Goal: Task Accomplishment & Management: Complete application form

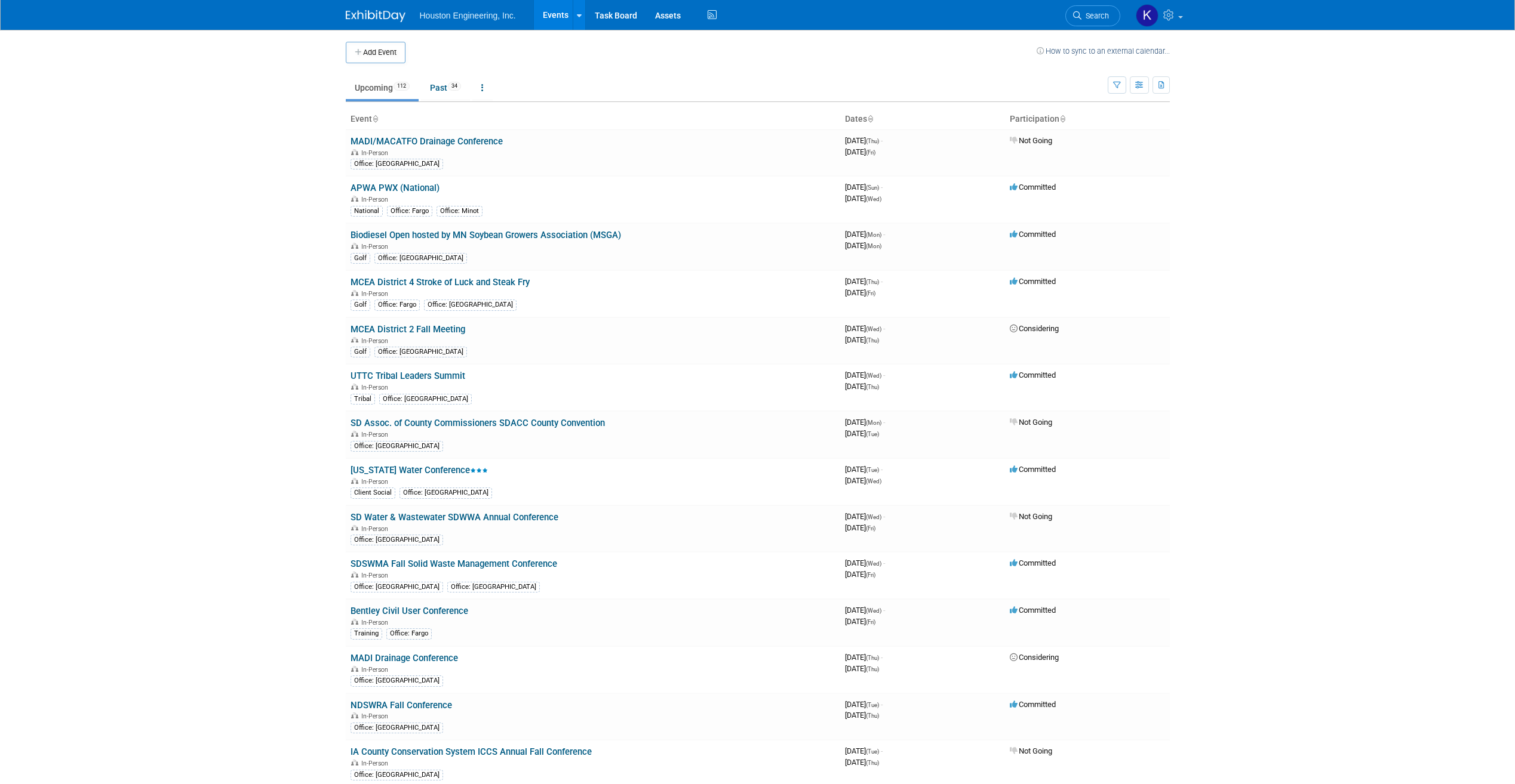
click at [867, 121] on th "Dates" at bounding box center [923, 119] width 165 height 20
click at [872, 118] on icon at bounding box center [870, 120] width 6 height 8
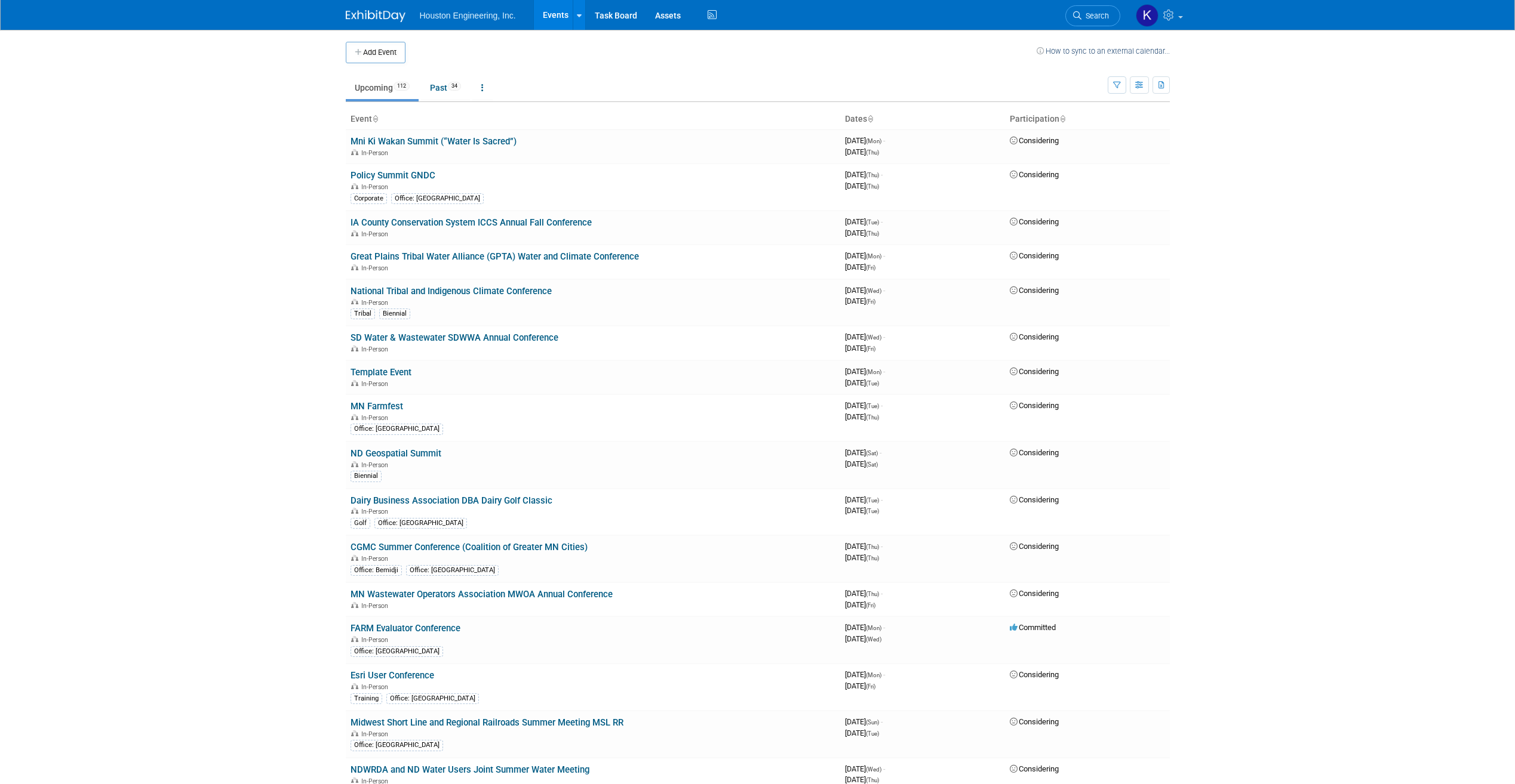
click at [872, 118] on icon at bounding box center [870, 120] width 6 height 8
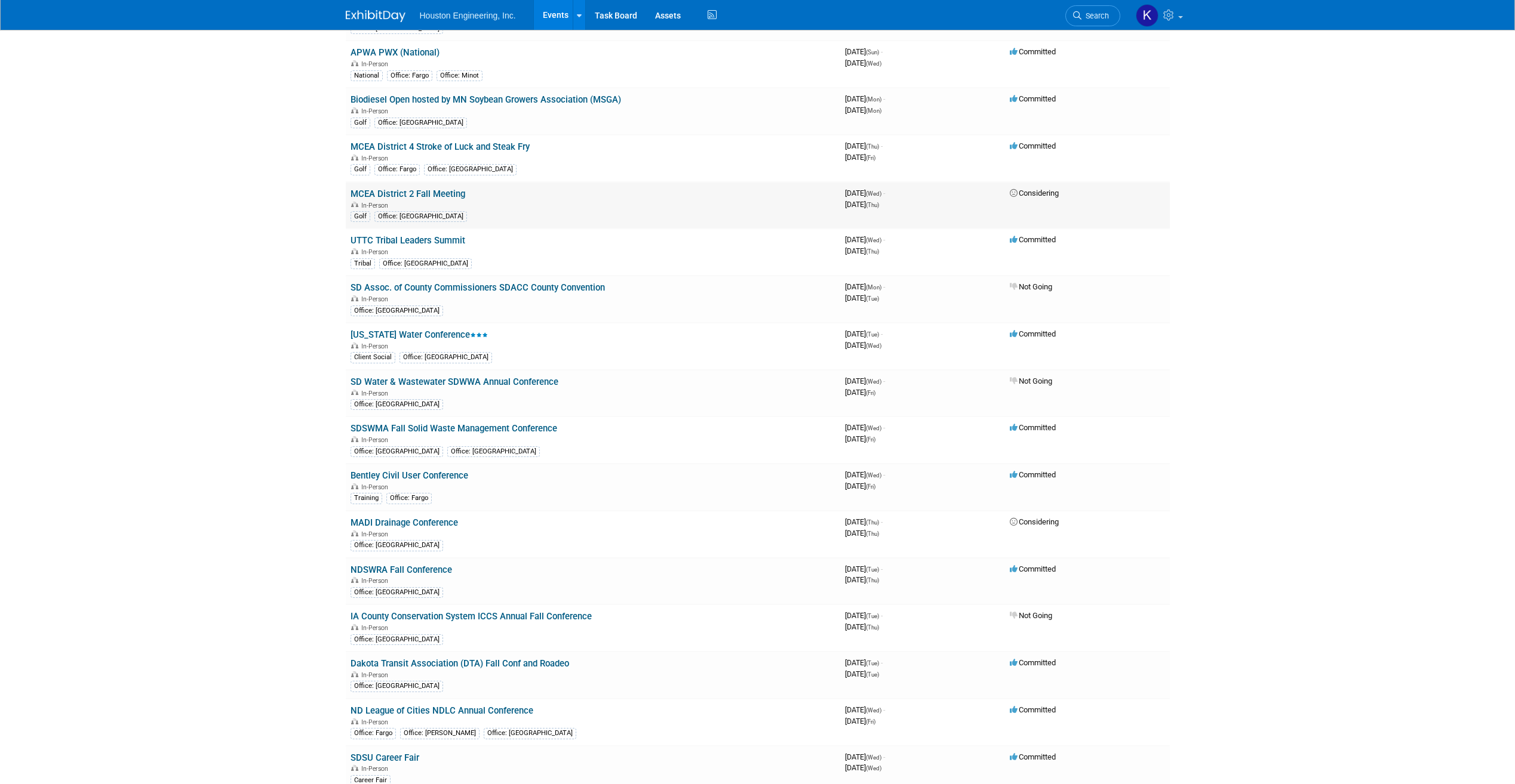
scroll to position [119, 0]
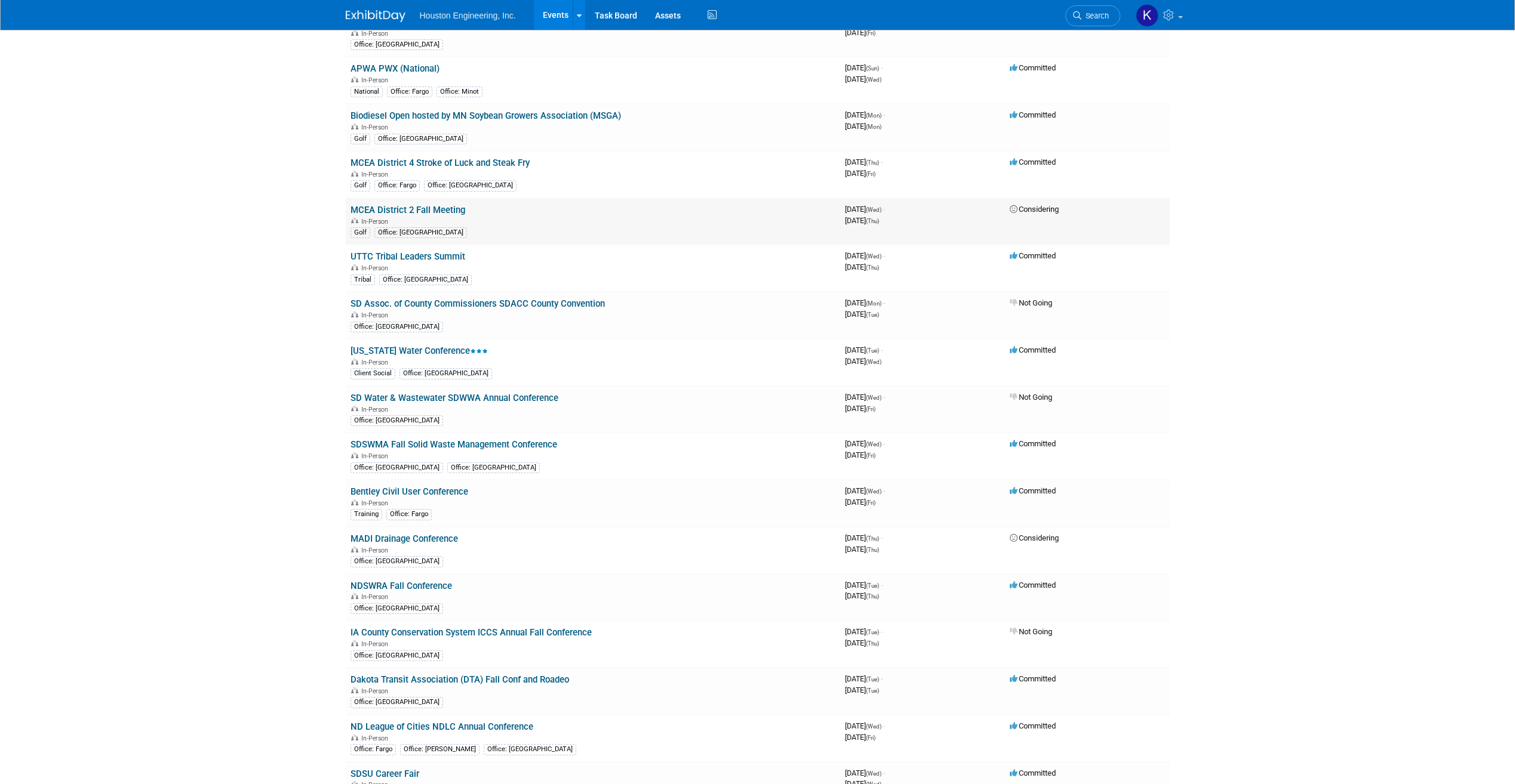
click at [464, 211] on td "MCEA District 2 Fall Meeting In-Person Golf Office: Grand Forks" at bounding box center [593, 222] width 495 height 47
click at [441, 211] on link "MCEA District 2 Fall Meeting" at bounding box center [407, 210] width 115 height 11
click at [1020, 210] on span "Considering" at bounding box center [1034, 209] width 49 height 9
click at [452, 208] on link "MCEA District 2 Fall Meeting" at bounding box center [407, 210] width 115 height 11
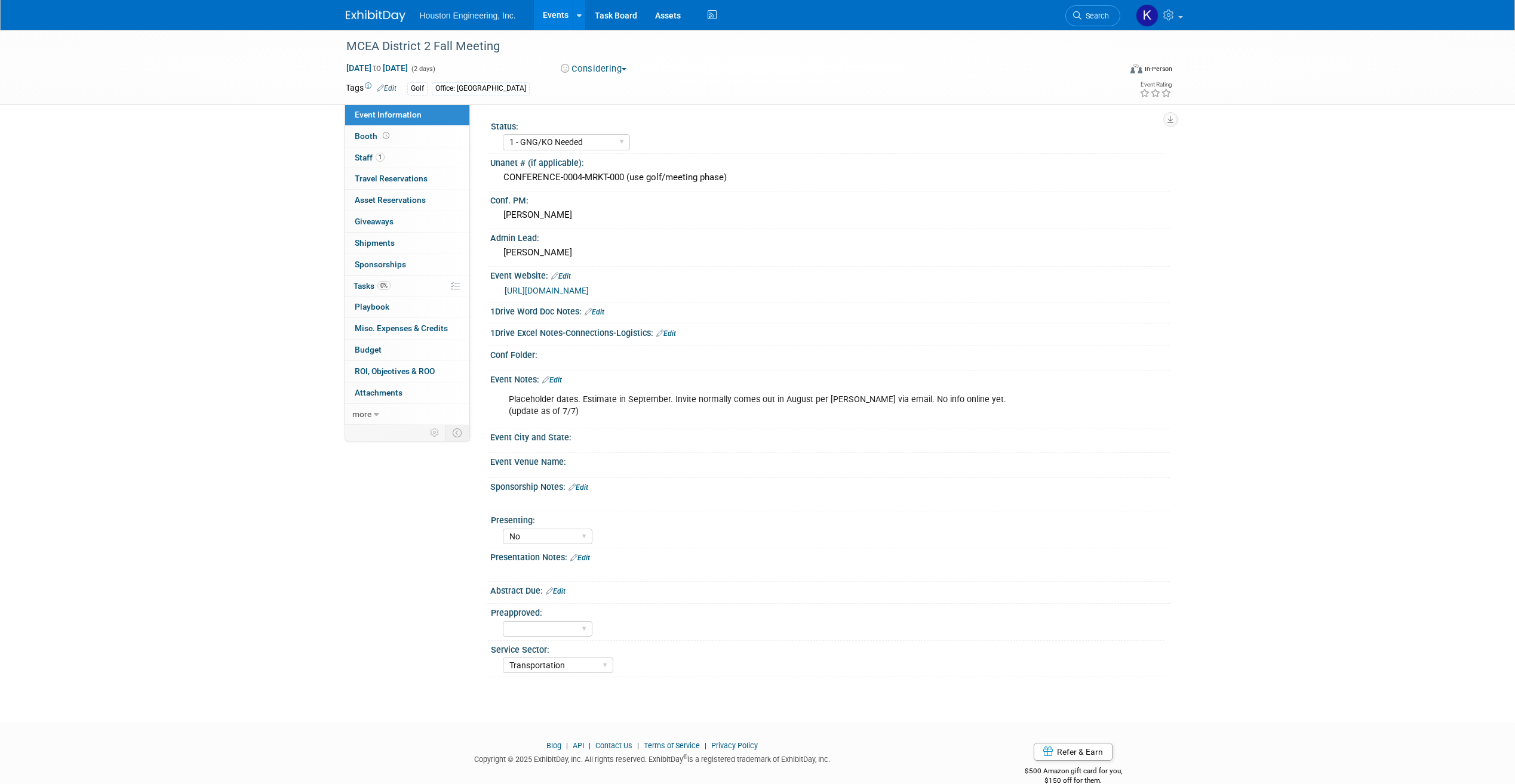
select select "1 - GNG/KO Needed"
select select "No"
select select "Transportation"
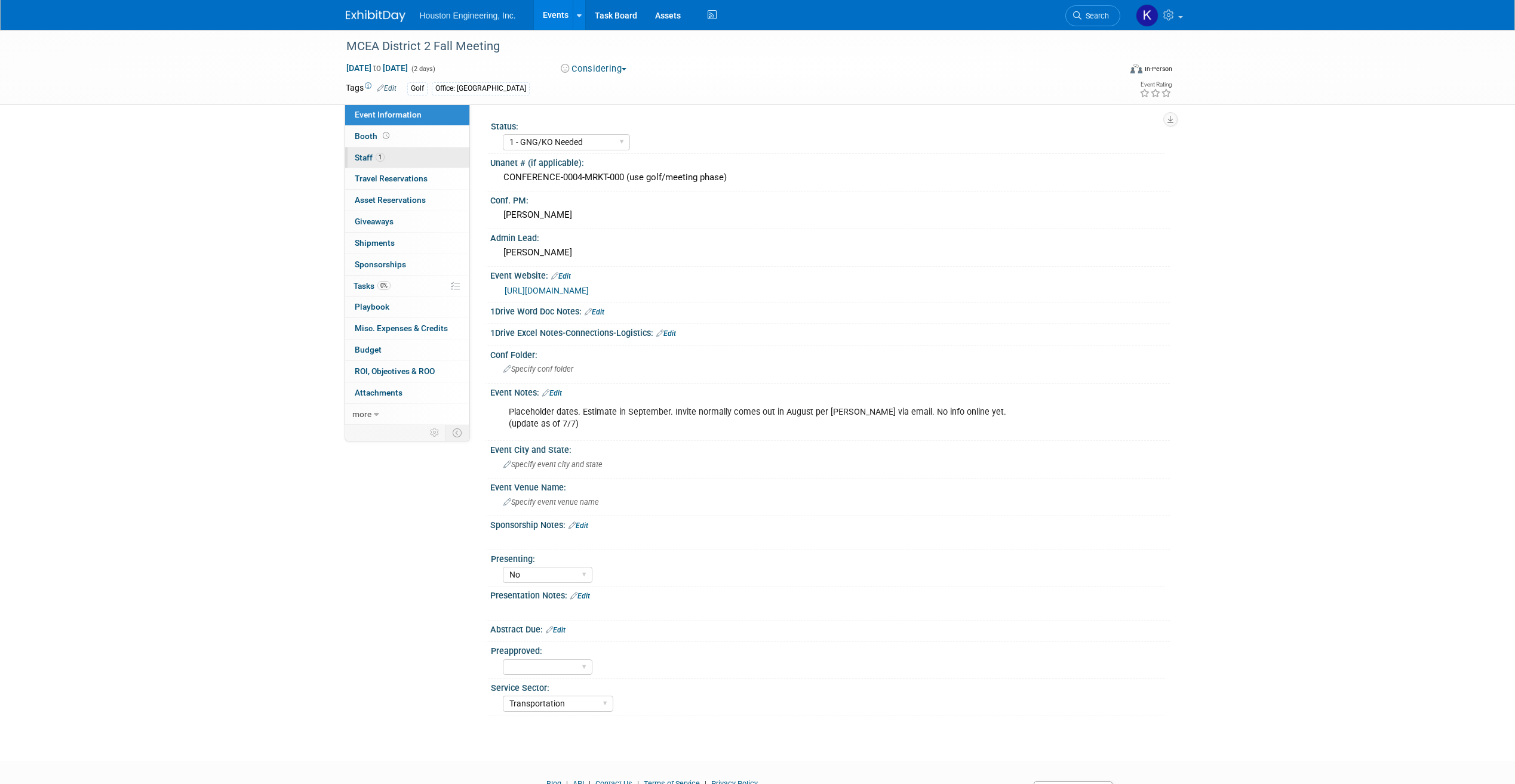
click at [407, 157] on link "1 Staff 1" at bounding box center [407, 157] width 124 height 21
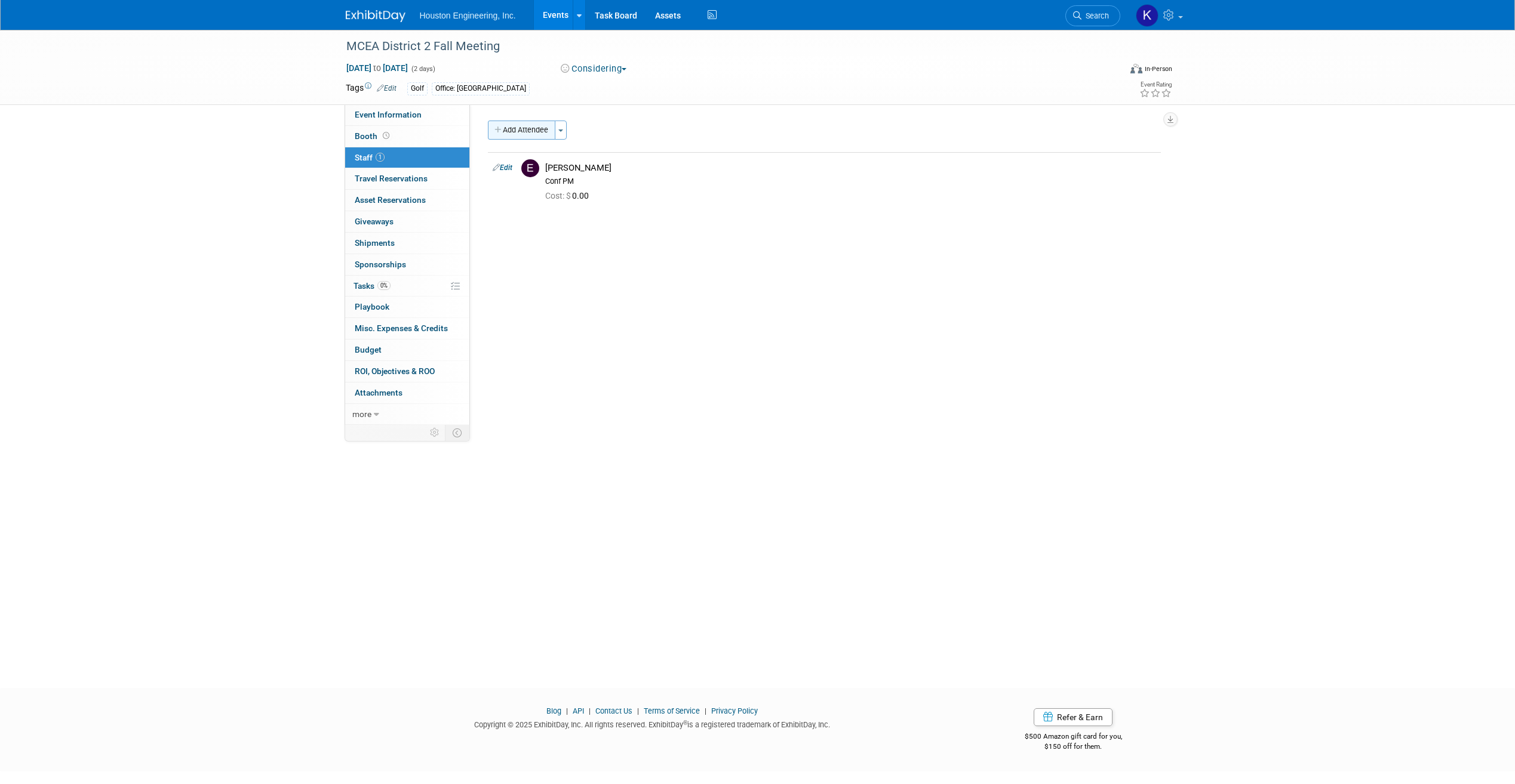
click at [524, 127] on button "Add Attendee" at bounding box center [521, 130] width 68 height 19
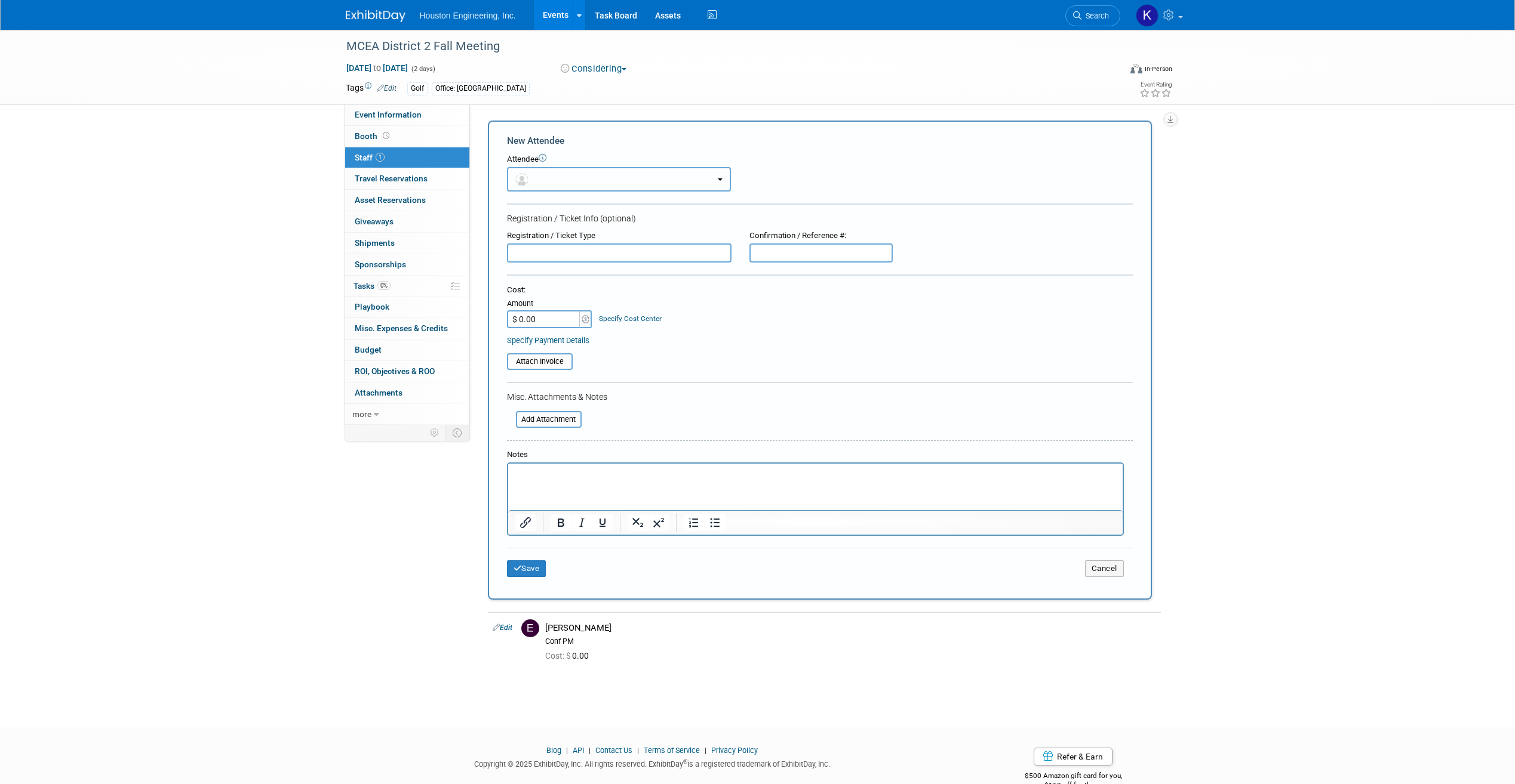
click at [564, 178] on button "button" at bounding box center [618, 179] width 224 height 24
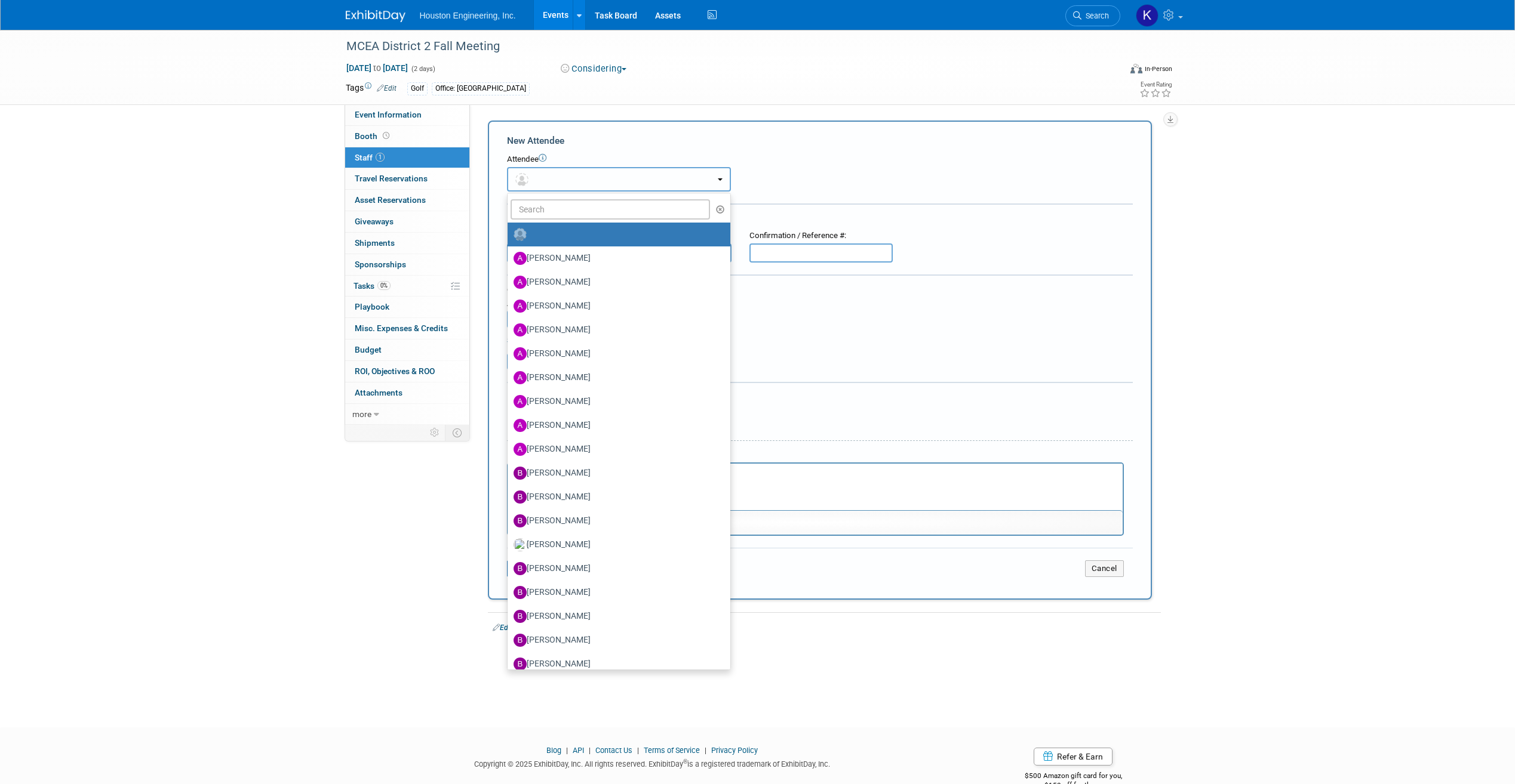
radio input "false"
click at [564, 217] on input "text" at bounding box center [610, 209] width 200 height 20
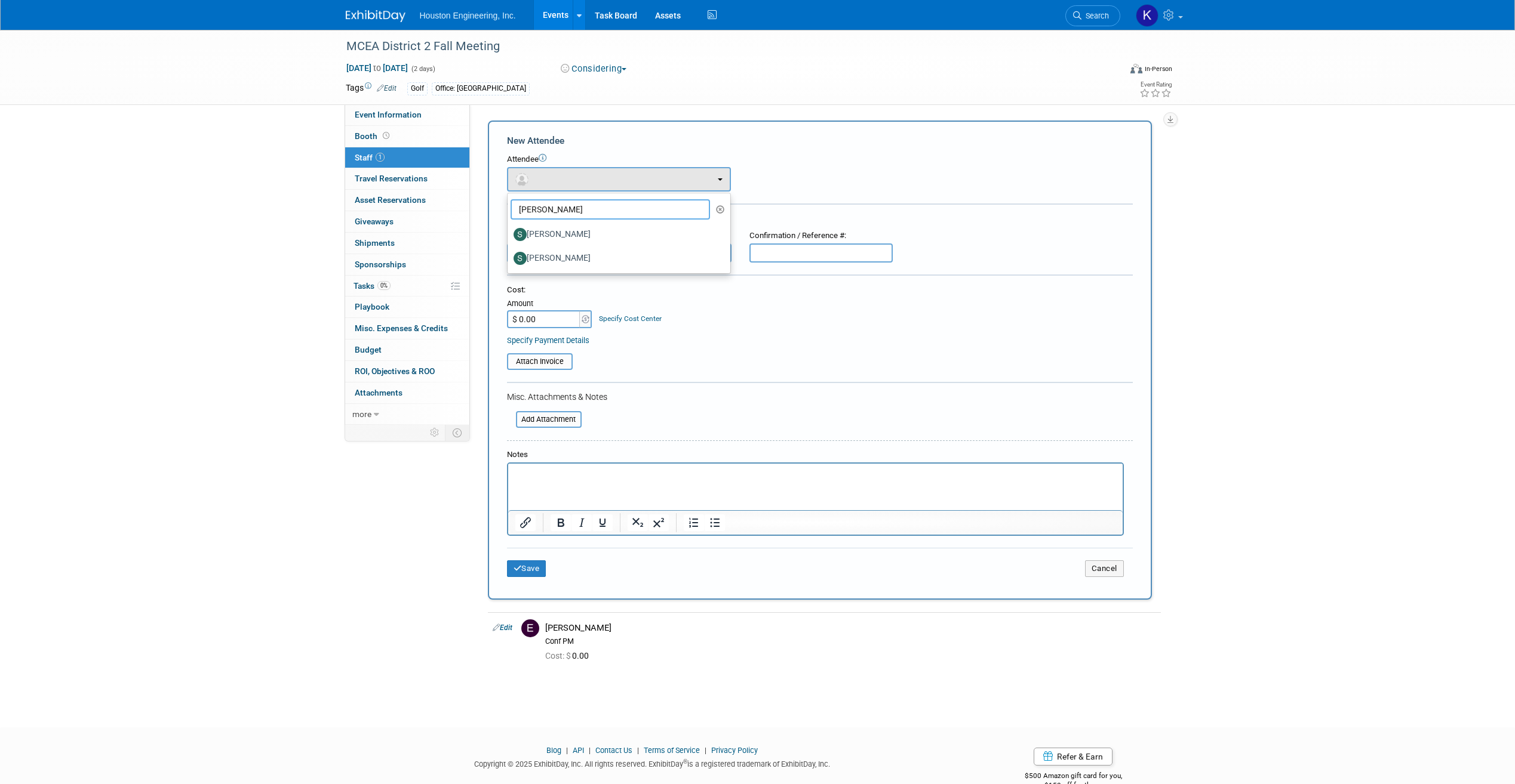
type input "Steve"
click at [584, 254] on label "Steve Strack" at bounding box center [615, 258] width 205 height 19
click at [509, 254] on input "Steve Strack" at bounding box center [506, 257] width 8 height 8
select select "9a5fd6b5-f808-4a16-bf39-941a11b3e688"
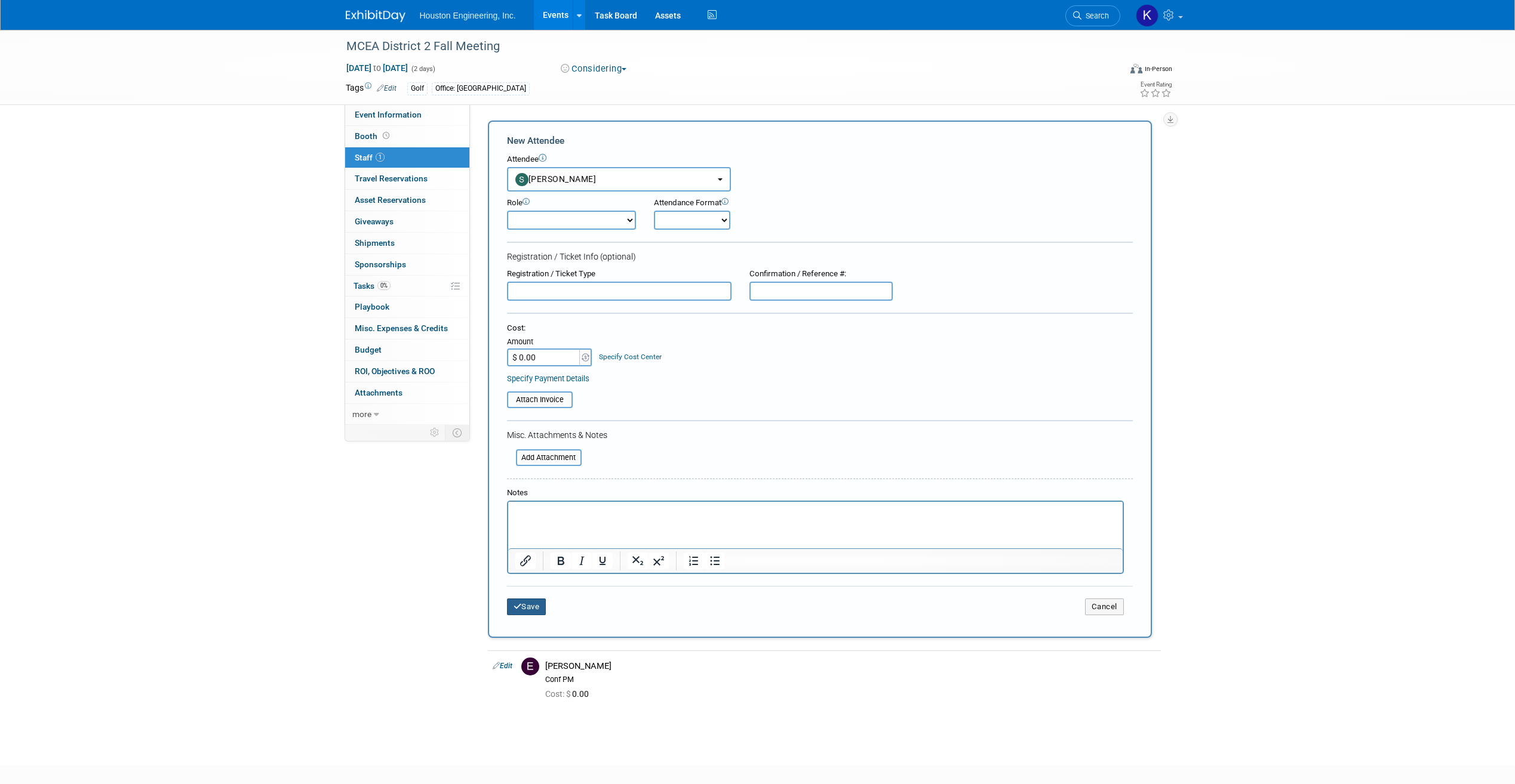
click at [532, 612] on button "Save" at bounding box center [527, 606] width 40 height 16
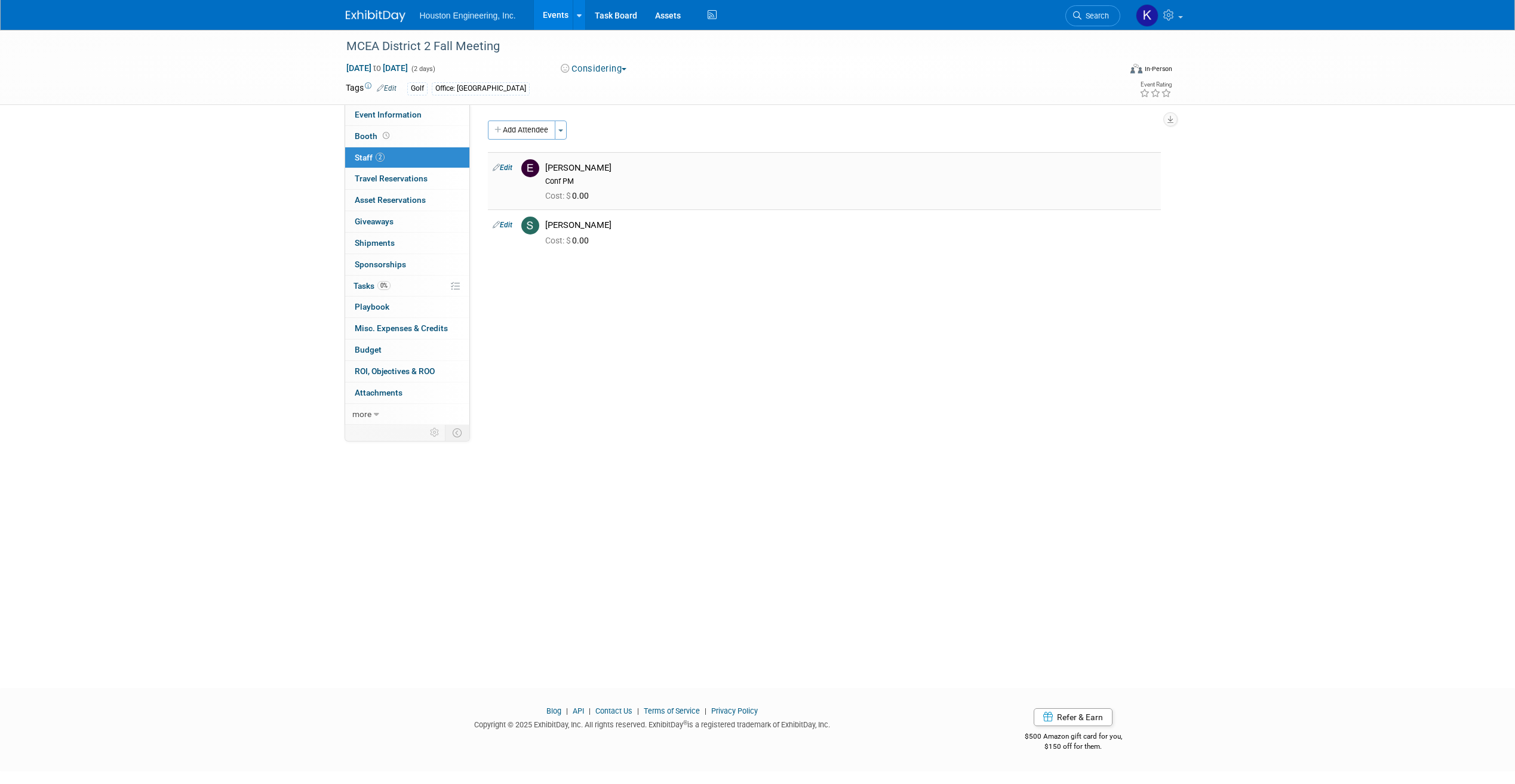
click at [510, 165] on link "Edit" at bounding box center [502, 167] width 19 height 9
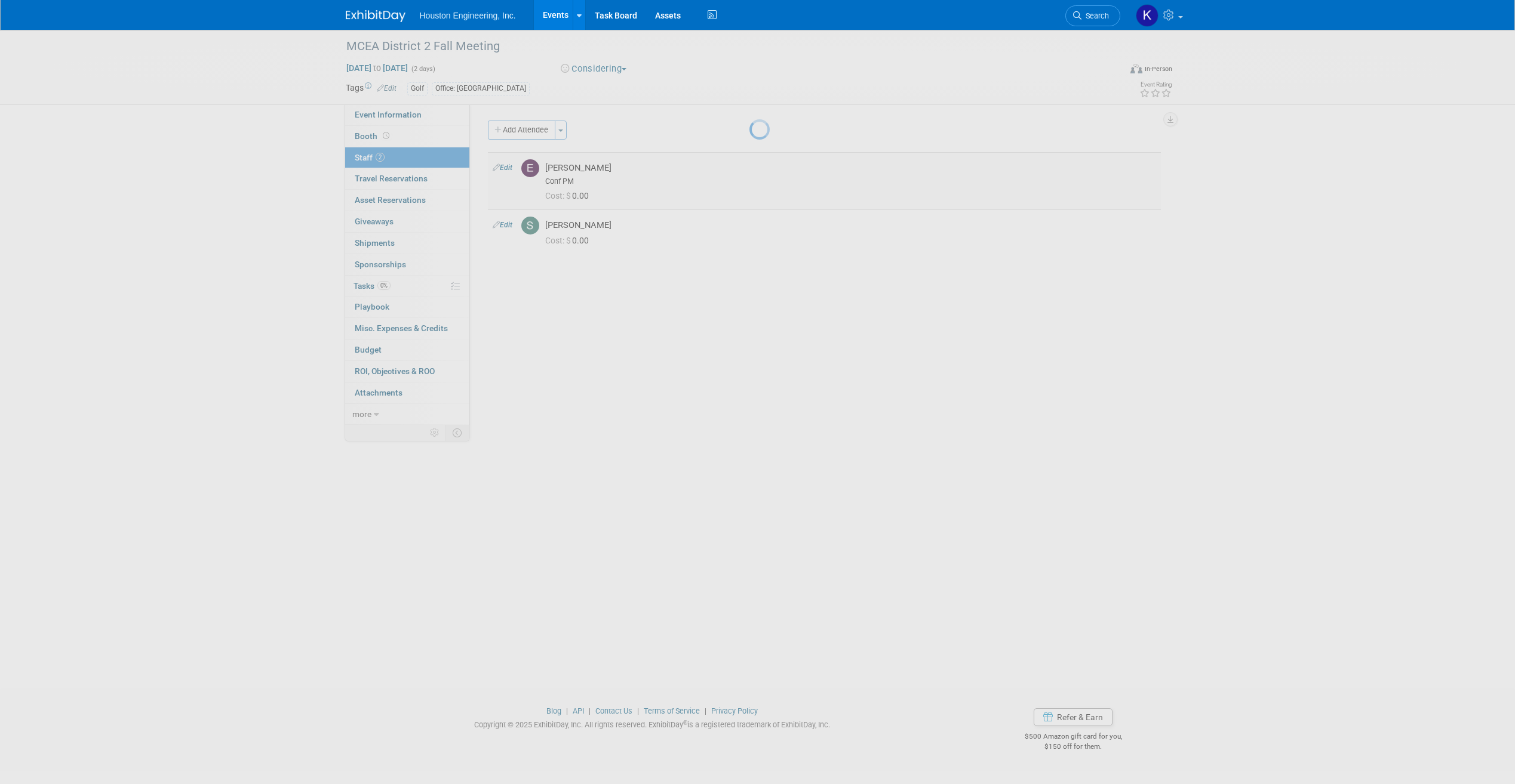
scroll to position [9, 0]
select select "6d6e2801-0169-4bbe-92d0-2aab87cb08db"
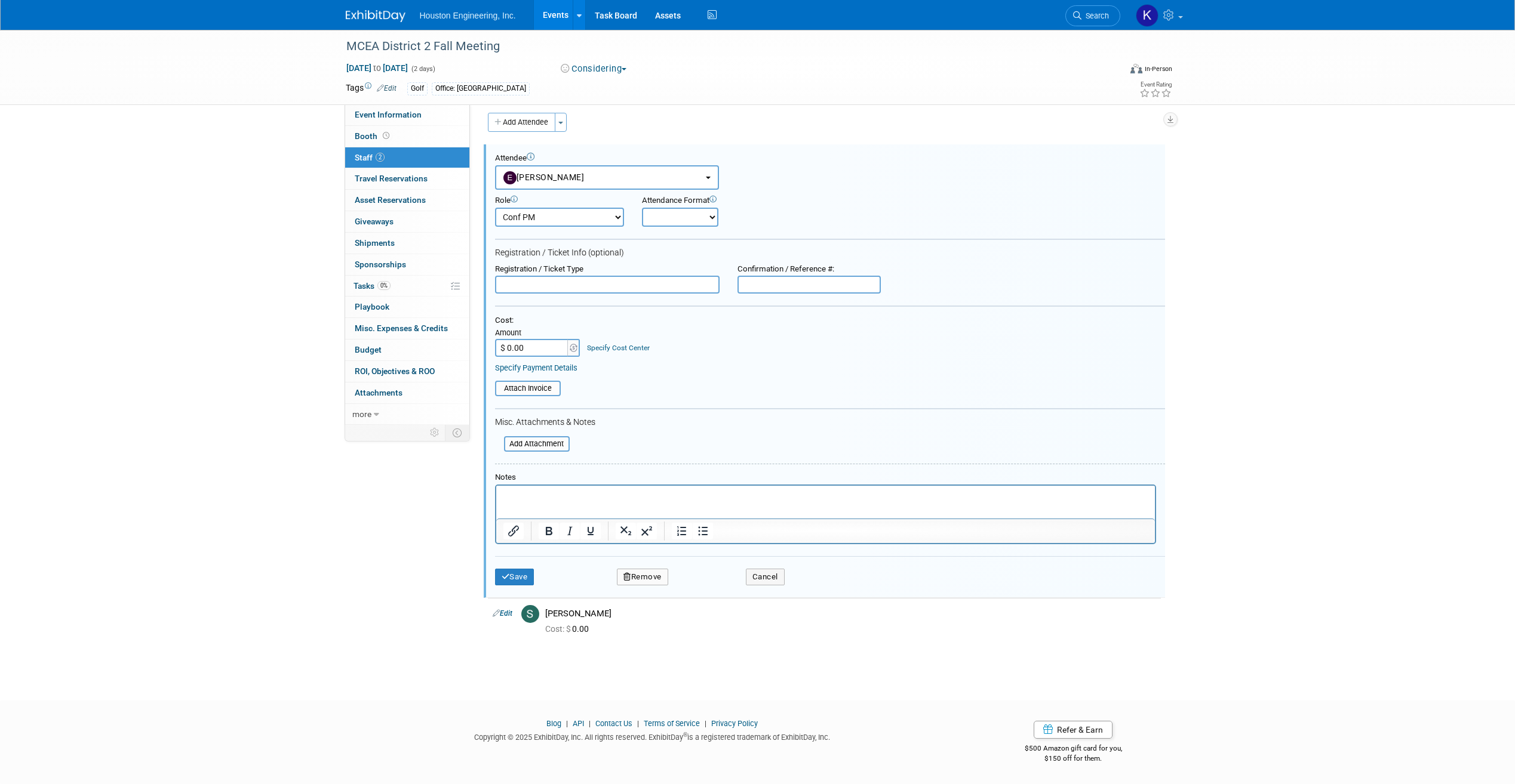
scroll to position [0, 0]
click at [703, 221] on select "Onsite Remote" at bounding box center [680, 217] width 76 height 19
click at [774, 208] on div "Attendance Format Onsite Remote" at bounding box center [719, 211] width 154 height 31
click at [708, 220] on select "Onsite Remote" at bounding box center [680, 217] width 76 height 19
select select "1"
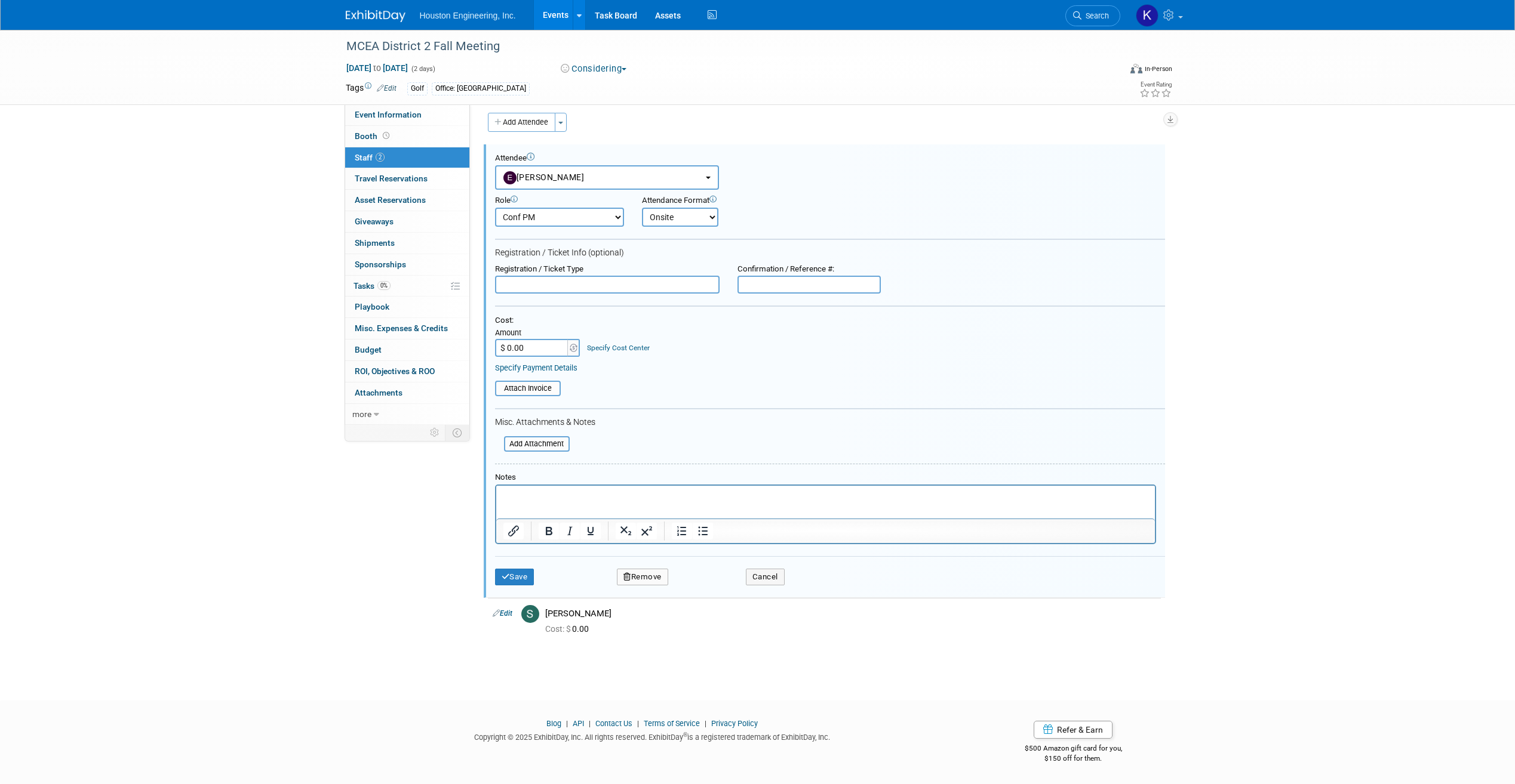
click at [642, 208] on select "Onsite Remote" at bounding box center [680, 217] width 76 height 19
click at [596, 610] on div "Steve Strack" at bounding box center [851, 613] width 611 height 12
click at [526, 579] on button "Save" at bounding box center [515, 577] width 40 height 16
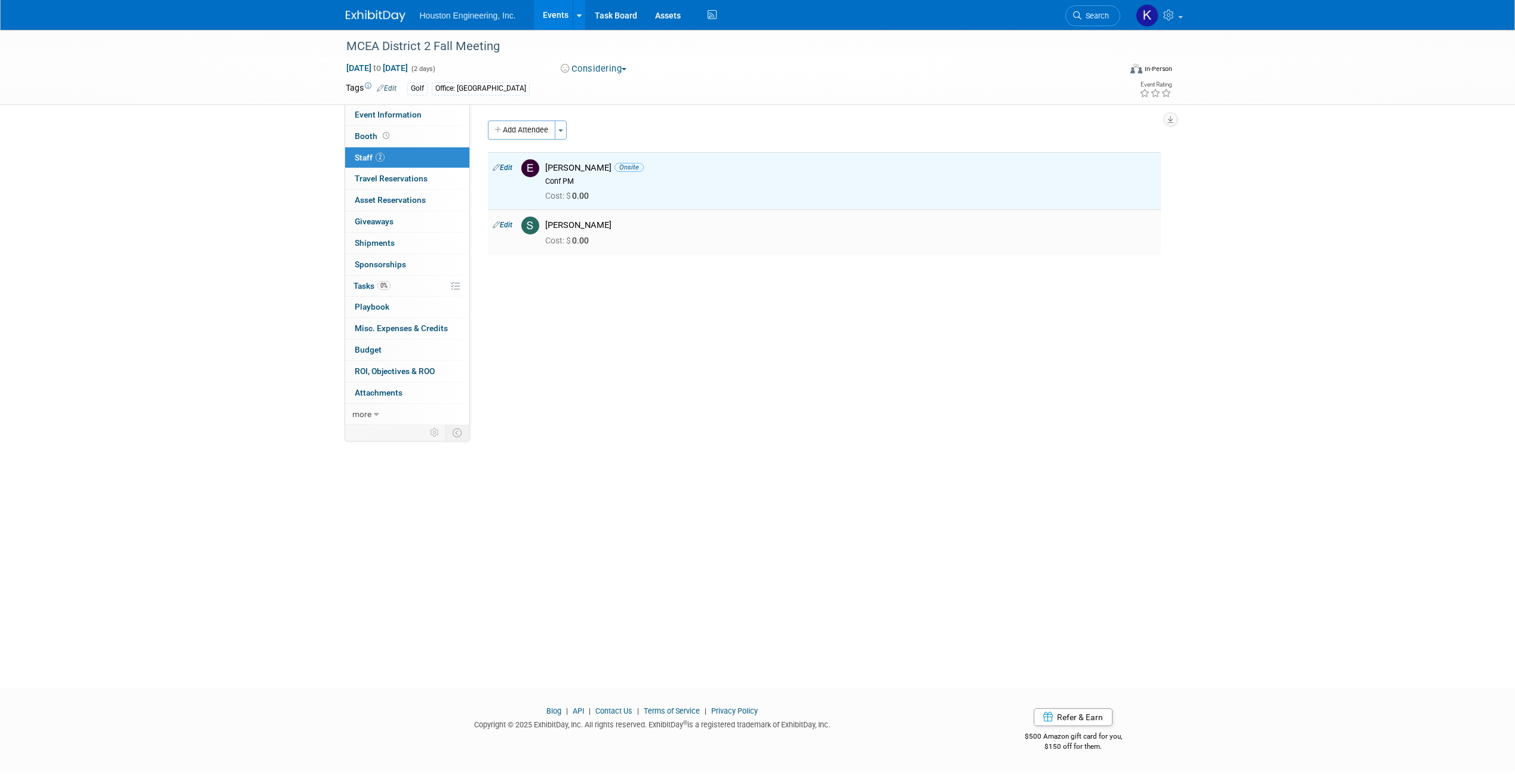
click at [631, 235] on div "Cost: $ 0.00" at bounding box center [850, 240] width 629 height 17
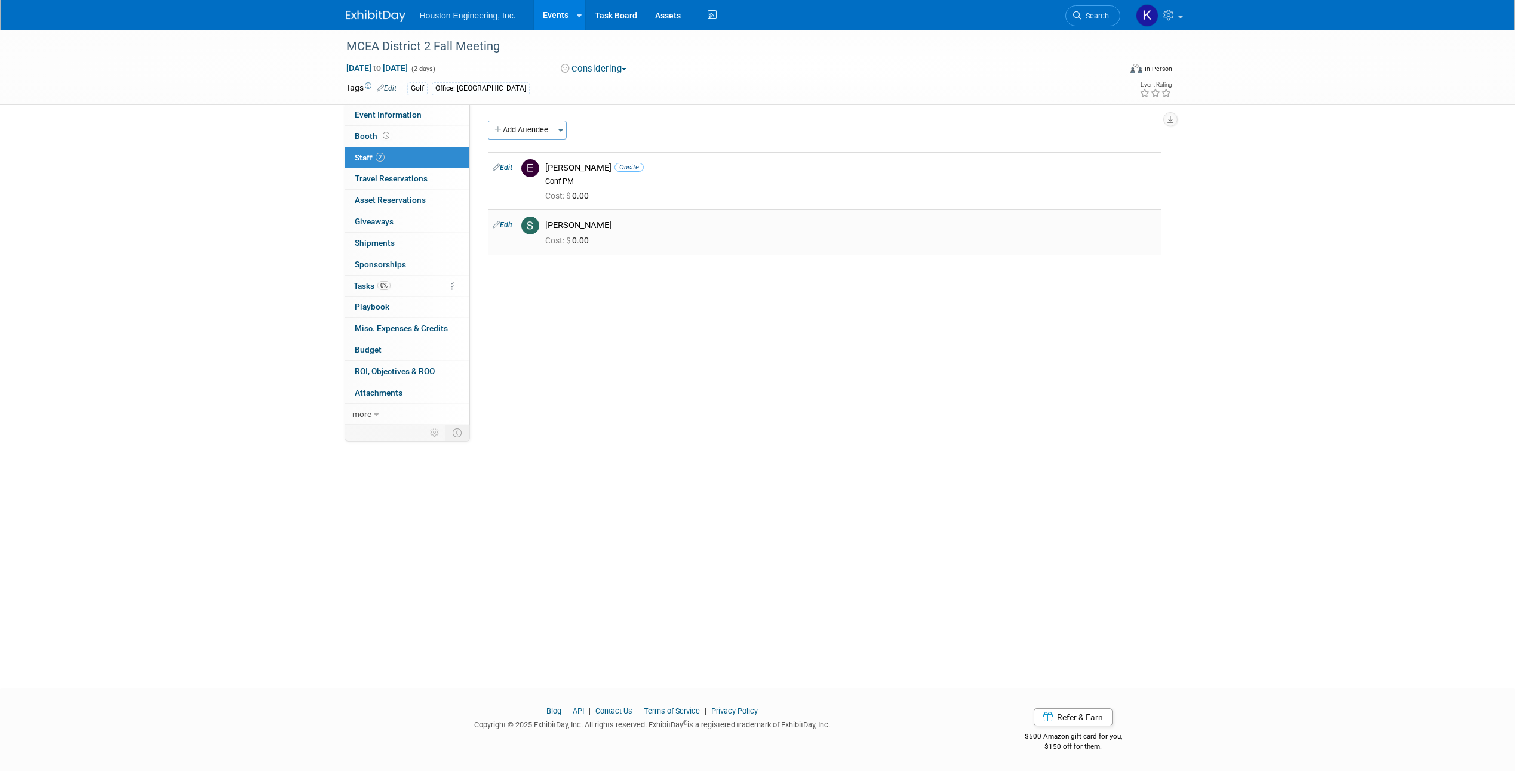
click at [608, 228] on div "Steve Strack" at bounding box center [851, 225] width 611 height 12
click at [499, 228] on icon at bounding box center [495, 225] width 7 height 12
select select "9a5fd6b5-f808-4a16-bf39-941a11b3e688"
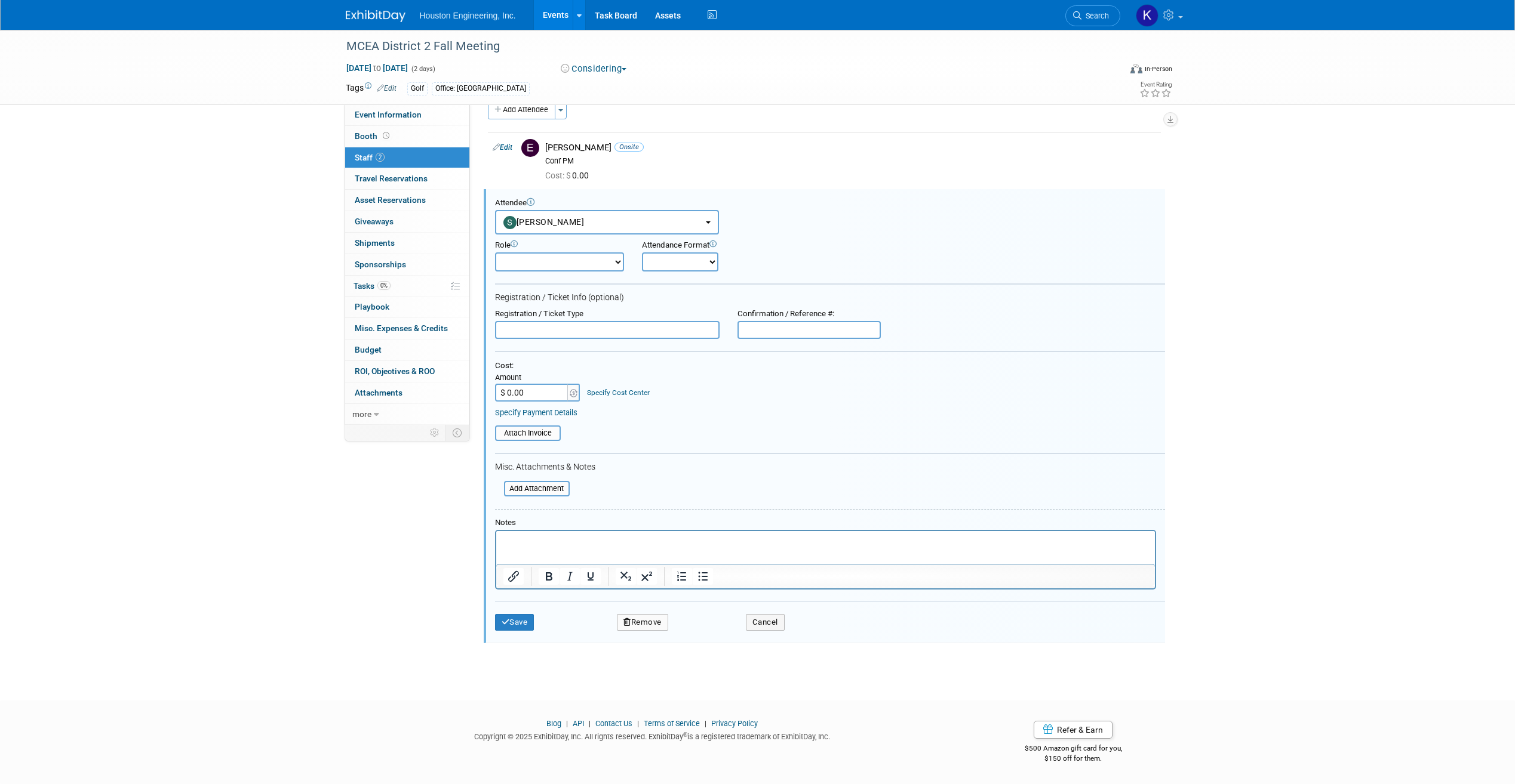
click at [691, 262] on select "Onsite Remote" at bounding box center [680, 262] width 76 height 19
select select "1"
click at [642, 252] on select "Onsite Remote" at bounding box center [680, 262] width 76 height 19
click at [524, 621] on button "Save" at bounding box center [515, 622] width 40 height 16
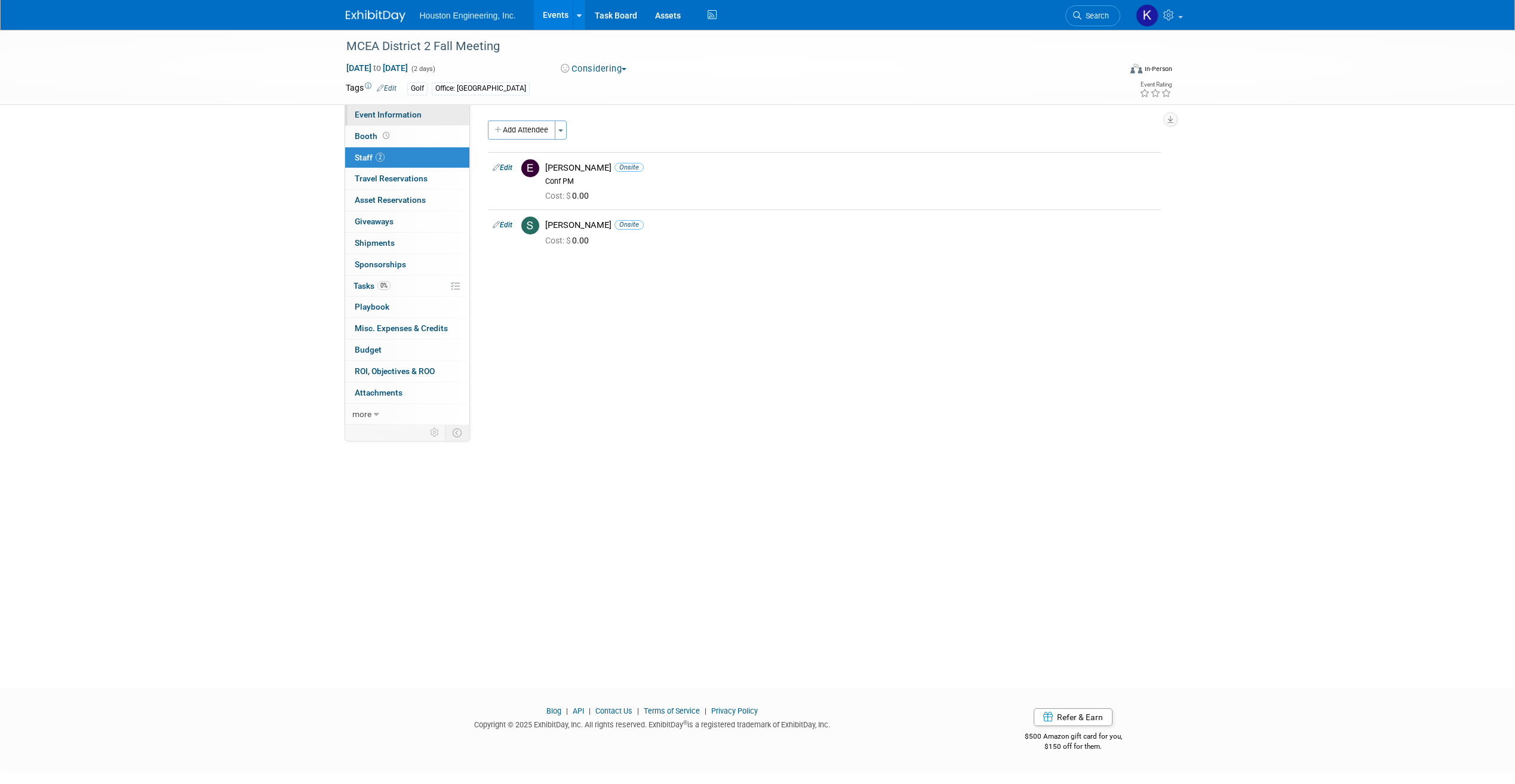
click at [426, 121] on link "Event Information" at bounding box center [407, 114] width 124 height 21
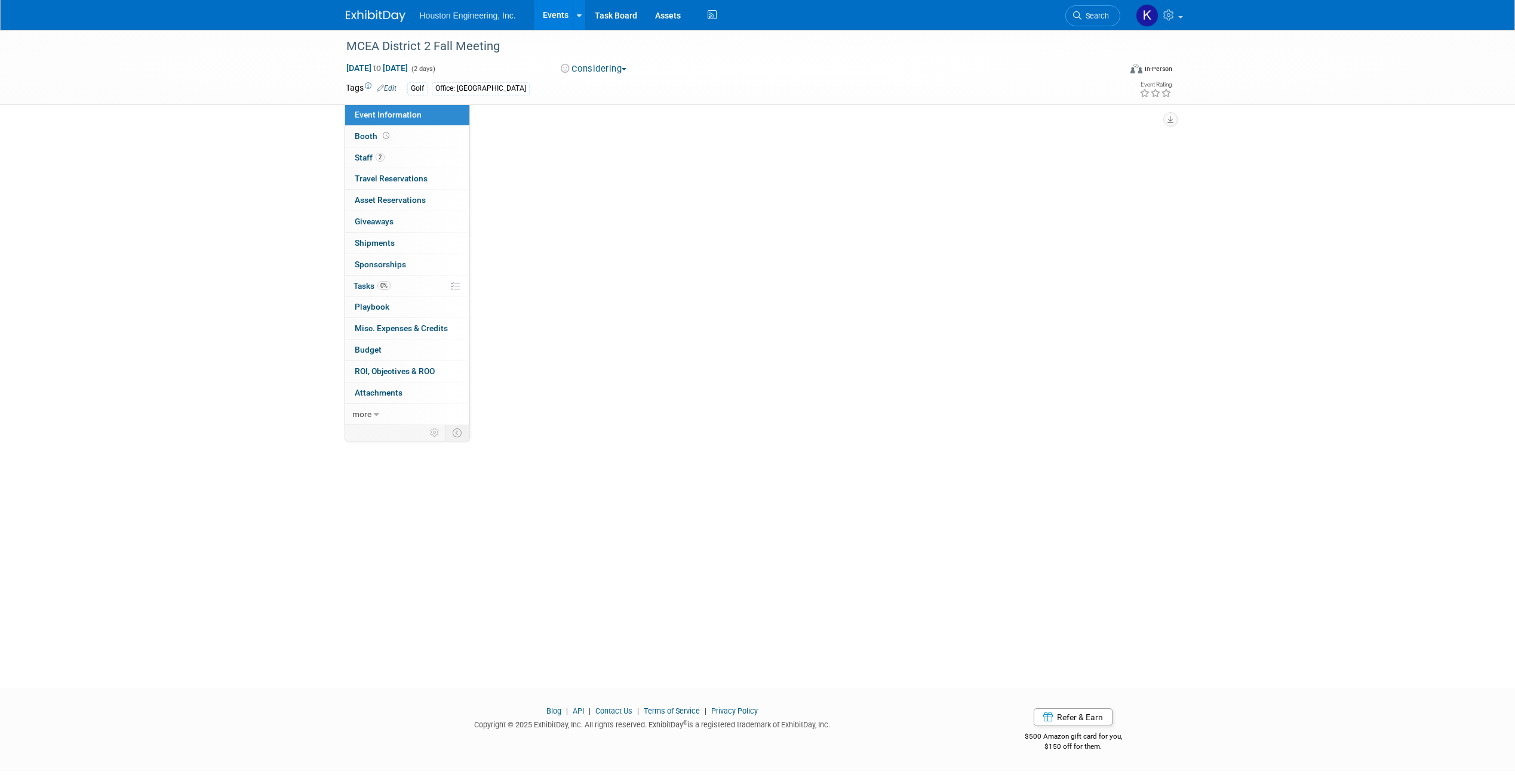
select select "1 - GNG/KO Needed"
select select "No"
select select "Transportation"
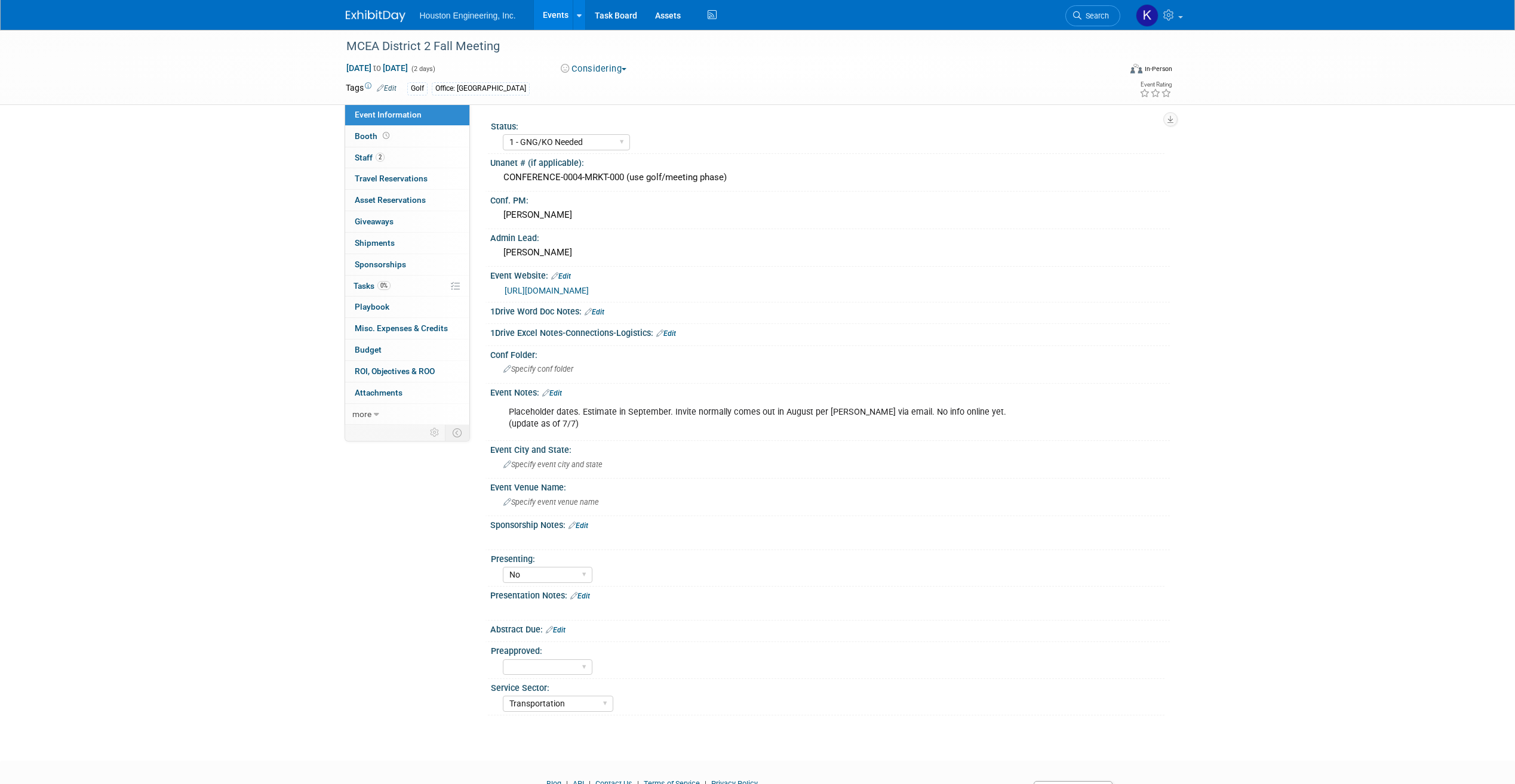
scroll to position [48, 0]
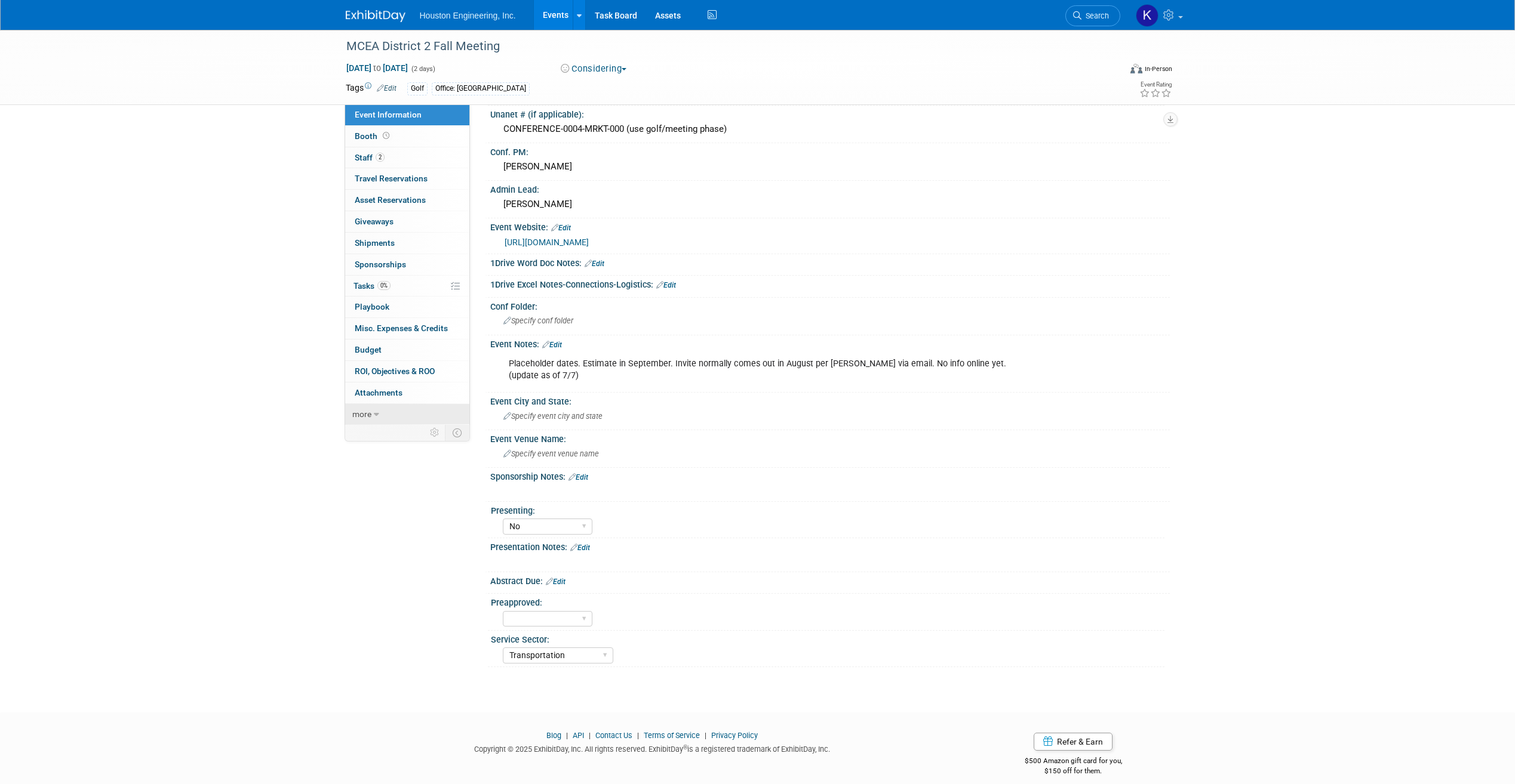
click at [367, 411] on span "more" at bounding box center [361, 414] width 19 height 9
click at [400, 136] on link "Booth" at bounding box center [407, 136] width 124 height 21
select select "No"
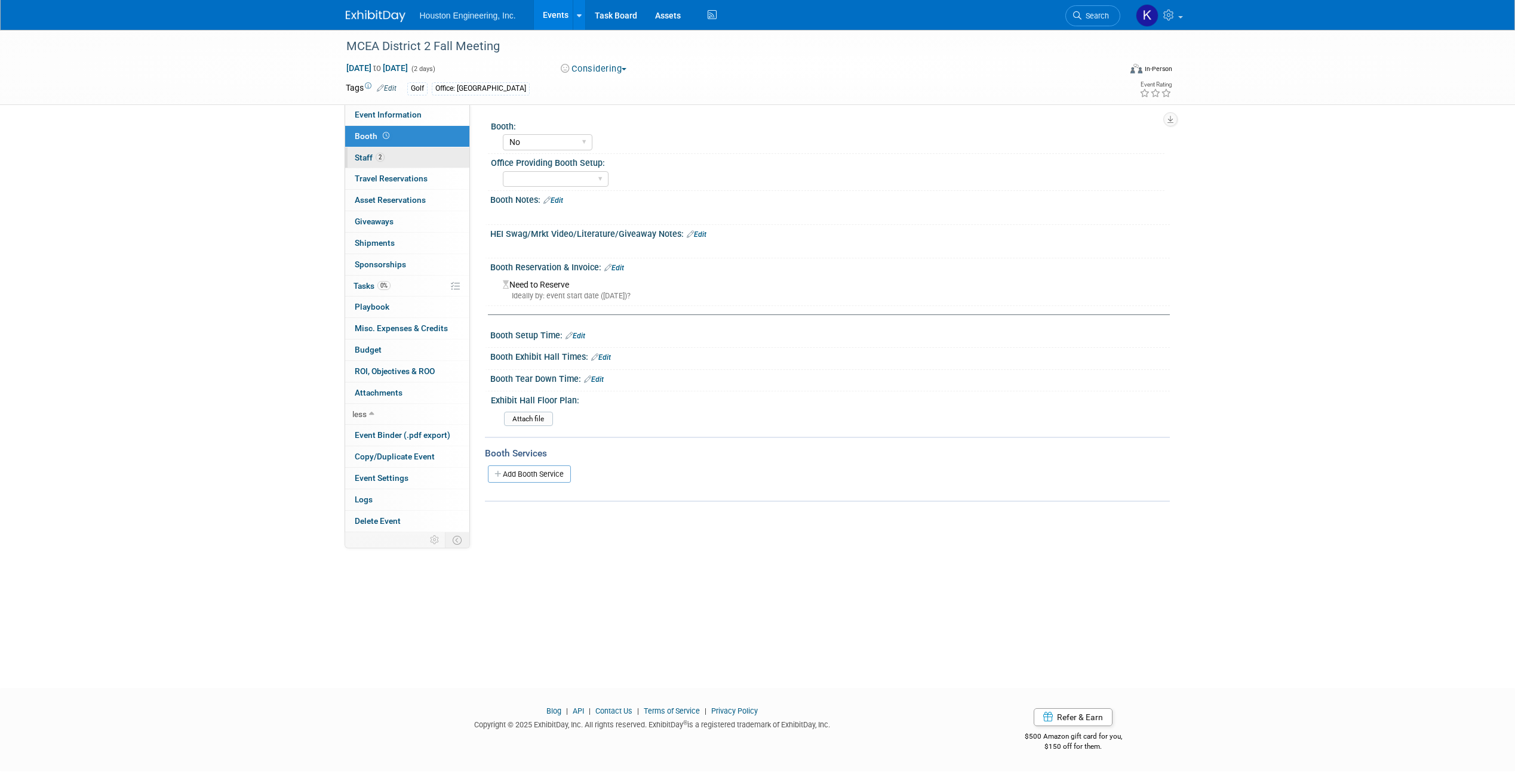
click at [401, 153] on link "2 Staff 2" at bounding box center [407, 157] width 124 height 21
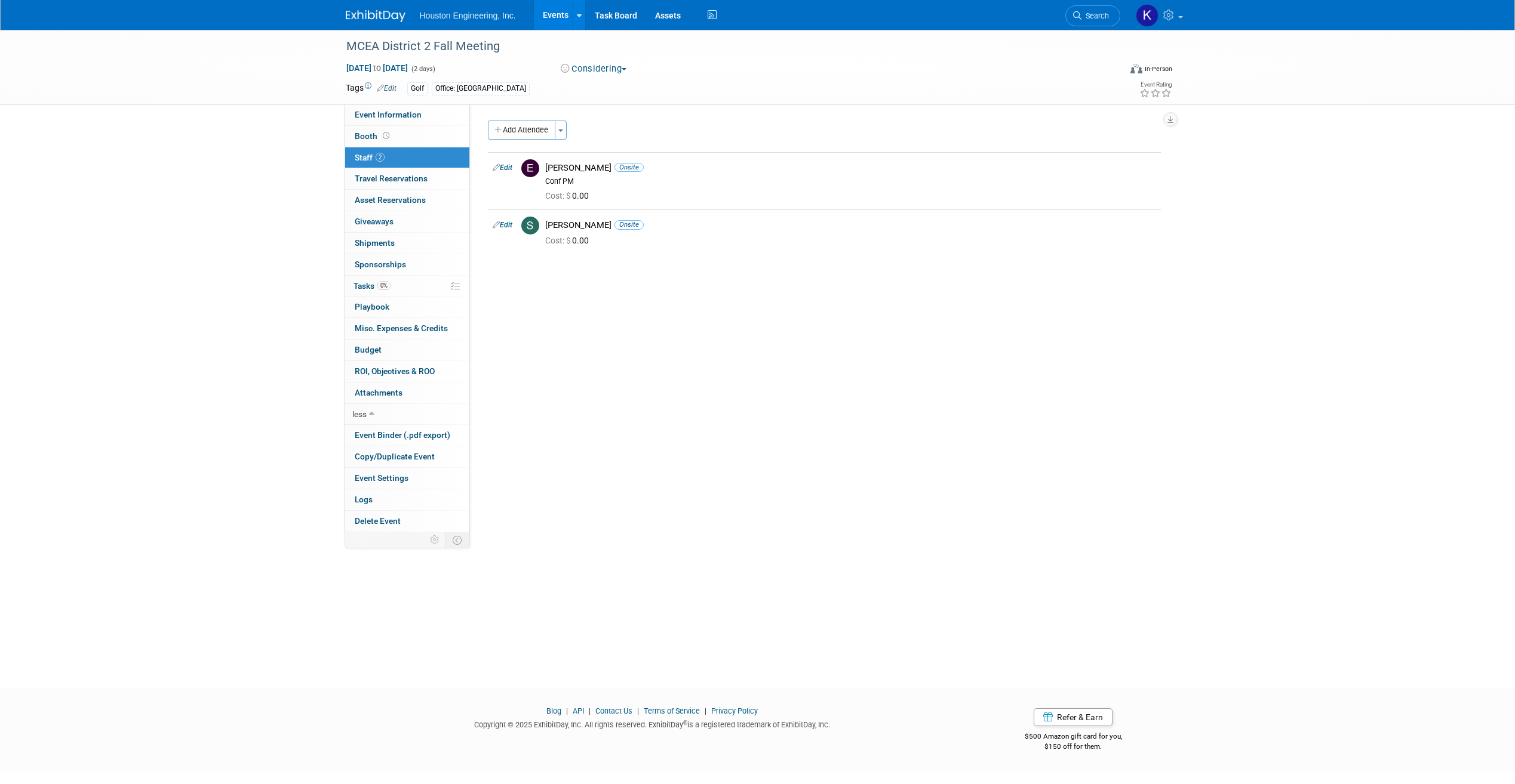
click at [741, 399] on div "Status: 1 - GNG/KO Needed 2 - Post KO/Active Planning 3 - Reg/Prep Done Unanet …" at bounding box center [819, 318] width 700 height 428
click at [392, 89] on link "Edit" at bounding box center [386, 88] width 19 height 9
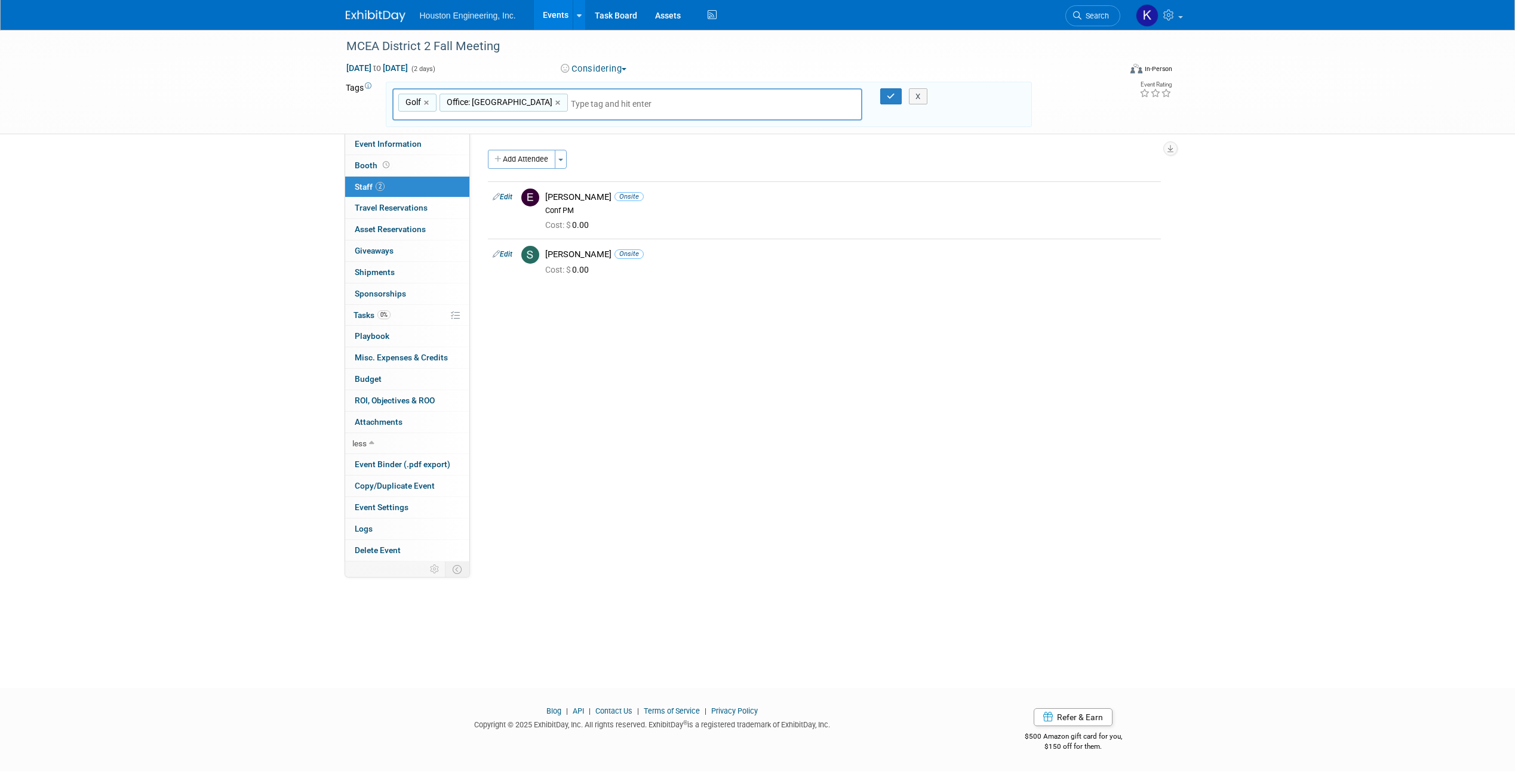
click at [383, 111] on div "Golf,Office: Grand Forks Golf × Office: Grand Forks ×" at bounding box center [627, 104] width 488 height 33
click at [884, 97] on button "button" at bounding box center [891, 96] width 22 height 16
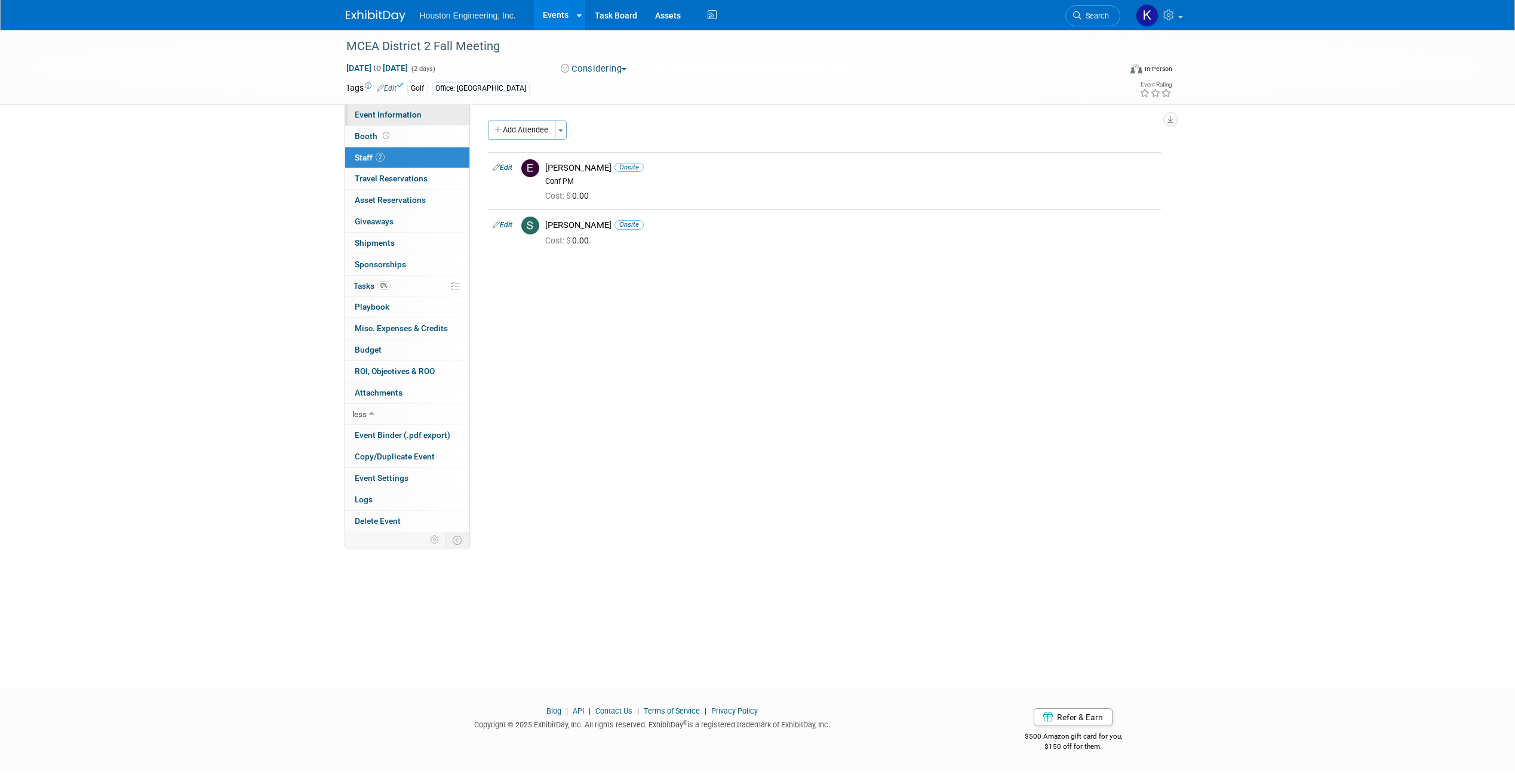
click at [375, 118] on span "Event Information" at bounding box center [388, 114] width 67 height 9
select select "1 - GNG/KO Needed"
select select "No"
select select "Transportation"
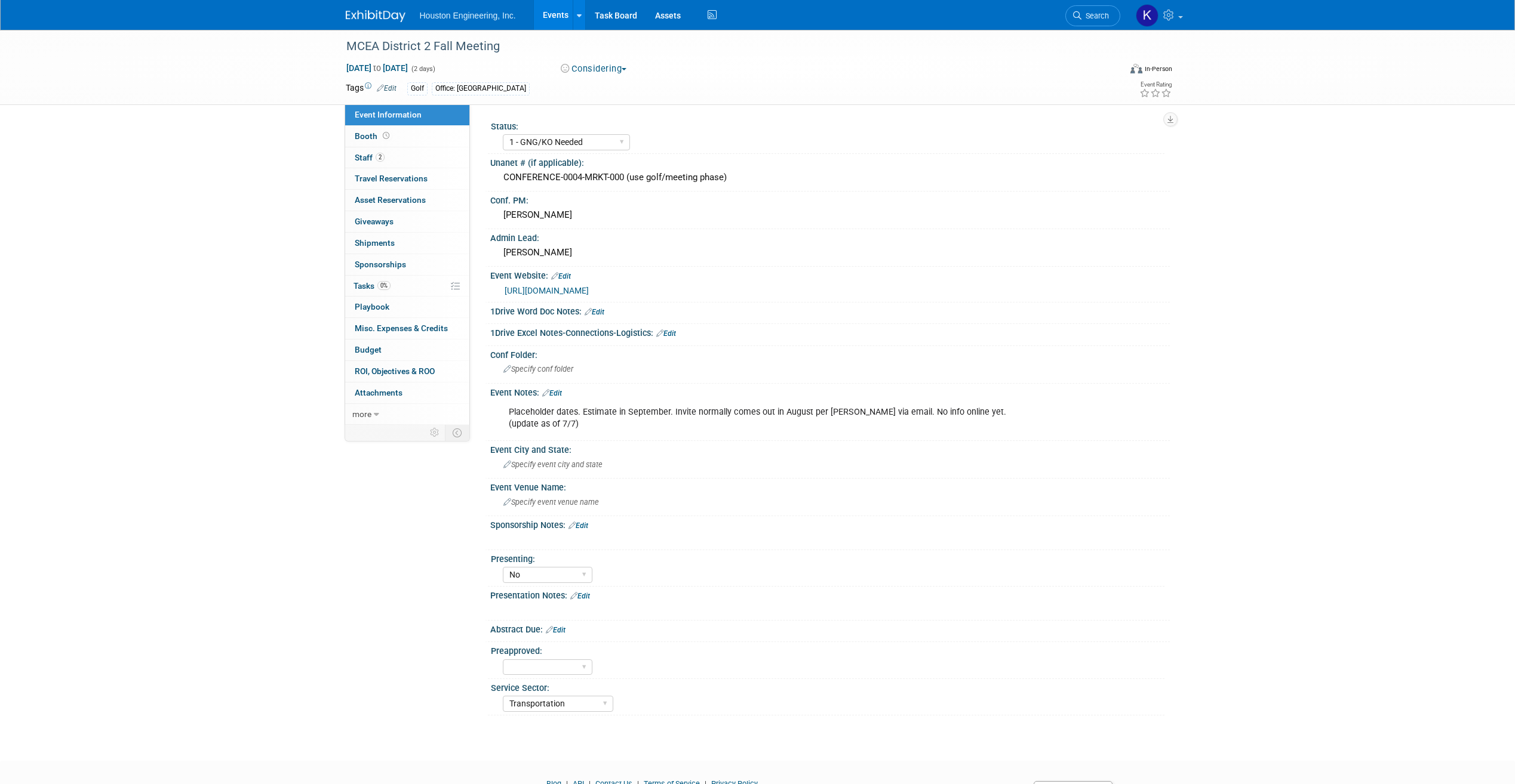
select select "1 - GNG/KO Needed"
select select "No"
select select "Transportation"
click at [615, 71] on button "Considering" at bounding box center [594, 69] width 75 height 12
click at [614, 83] on link "Committed" at bounding box center [604, 88] width 94 height 16
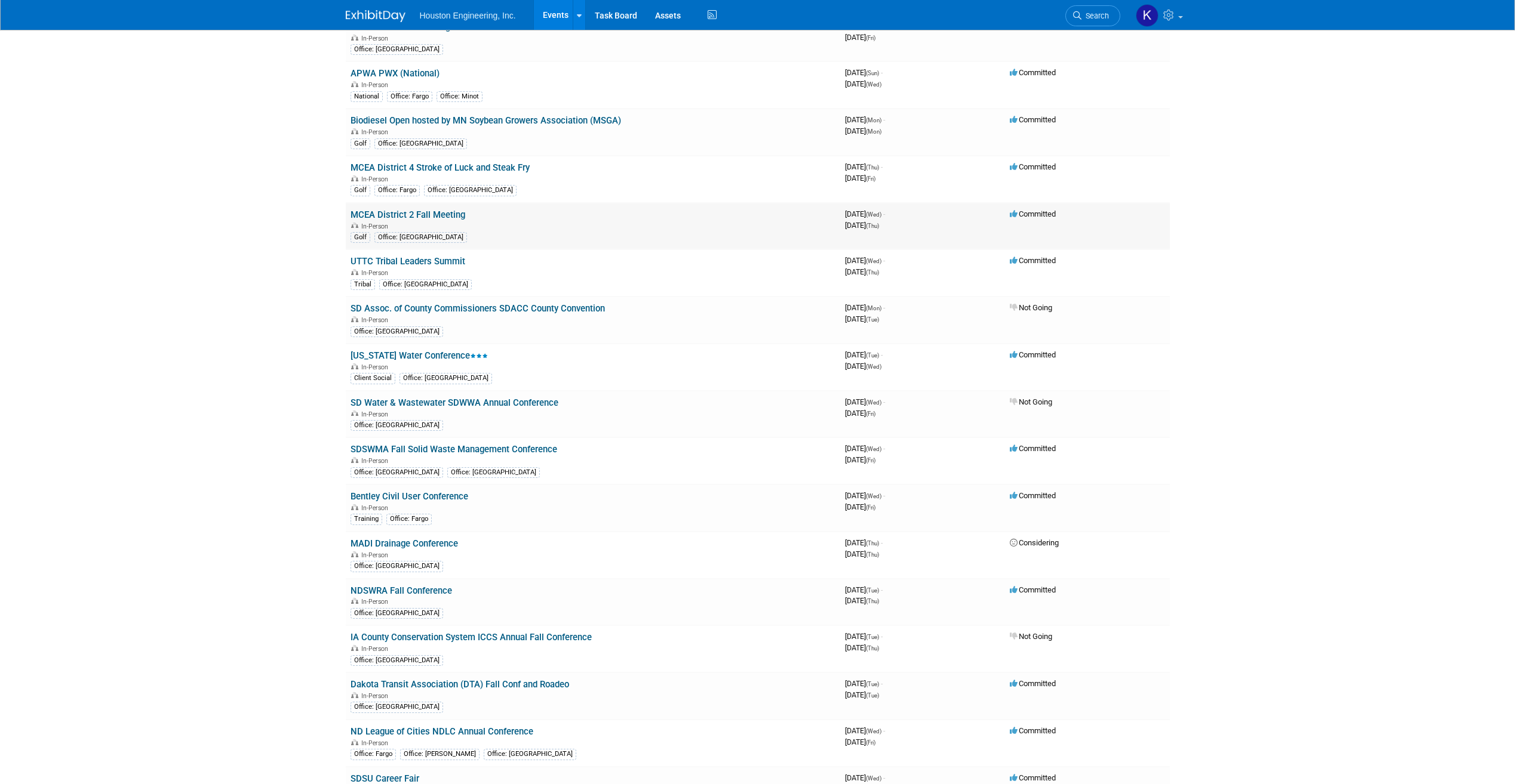
scroll to position [114, 0]
